Goal: Check status: Check status

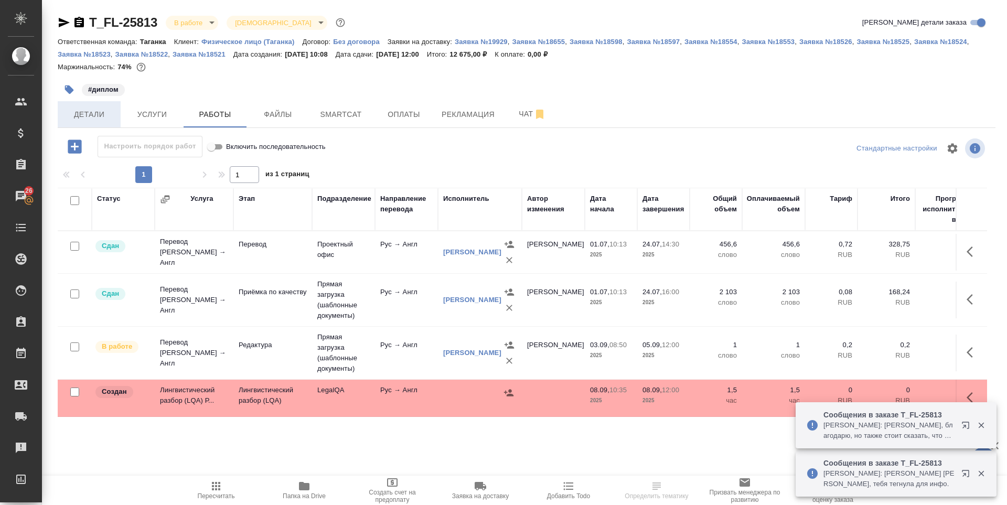
click at [73, 114] on span "Детали" at bounding box center [89, 114] width 50 height 13
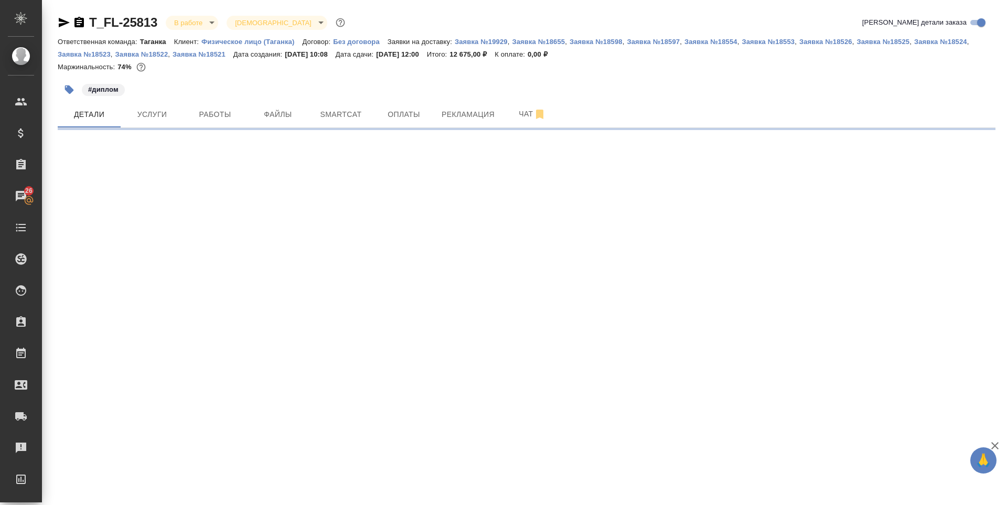
select select "RU"
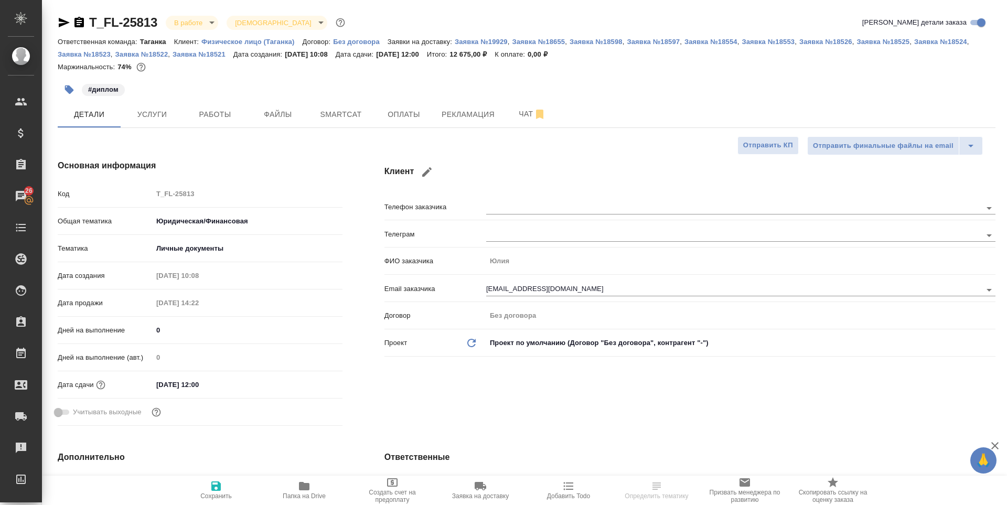
type textarea "x"
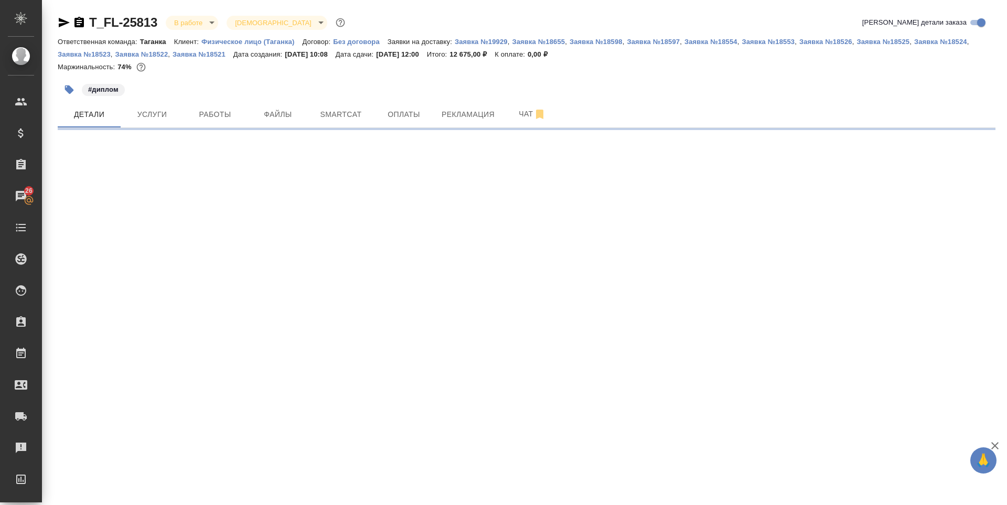
select select "RU"
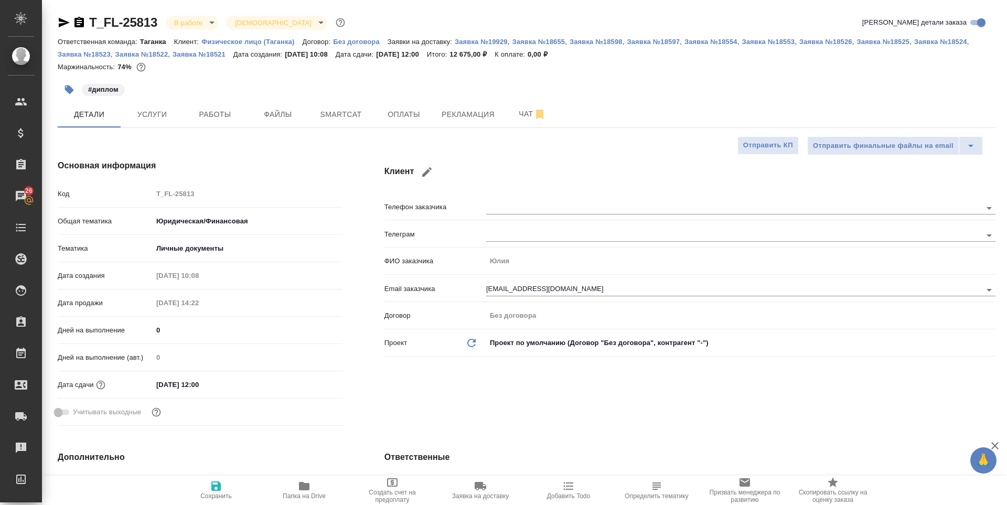
type textarea "x"
click at [307, 487] on icon "button" at bounding box center [304, 486] width 10 height 8
type textarea "x"
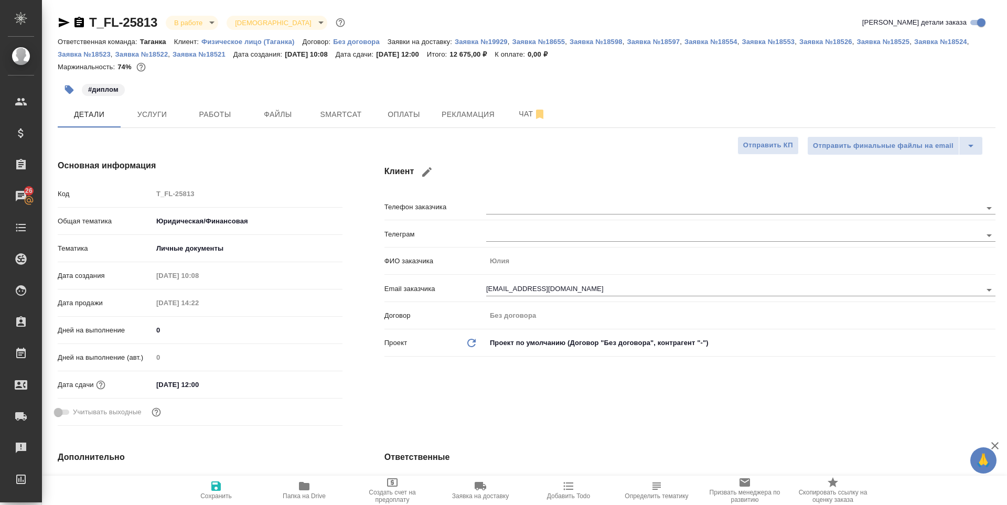
type textarea "x"
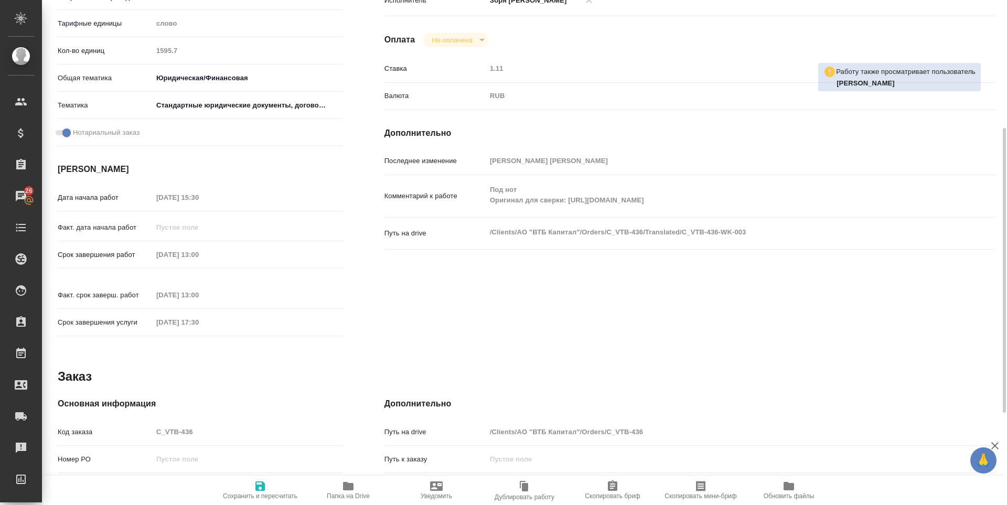
scroll to position [390, 0]
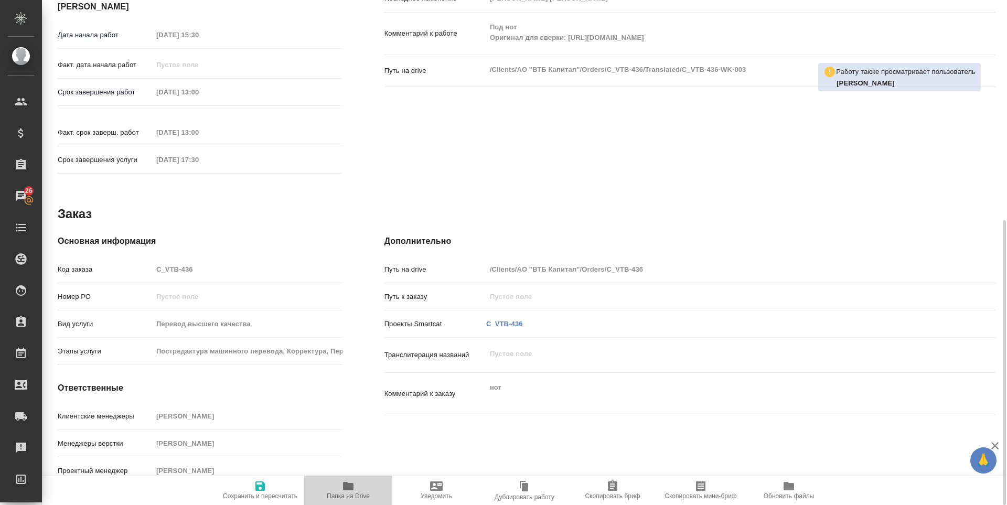
click at [338, 487] on span "Папка на Drive" at bounding box center [349, 490] width 76 height 20
